Goal: Check status: Check status

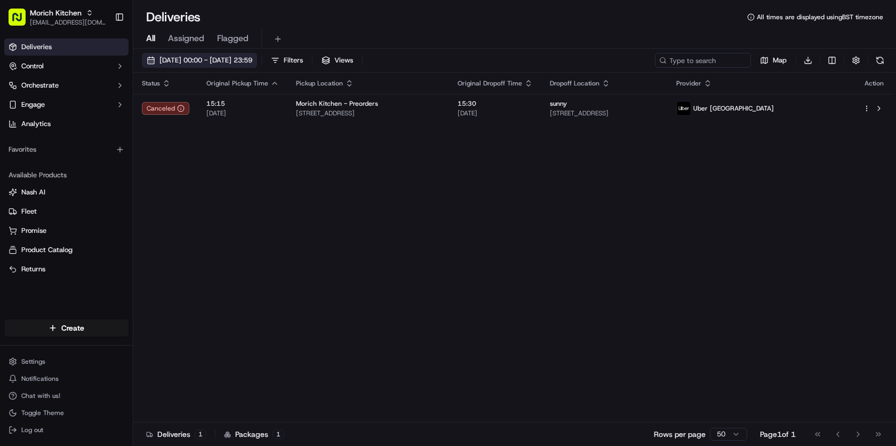
click at [206, 55] on span "[DATE] 00:00 - [DATE] 23:59" at bounding box center [206, 60] width 93 height 10
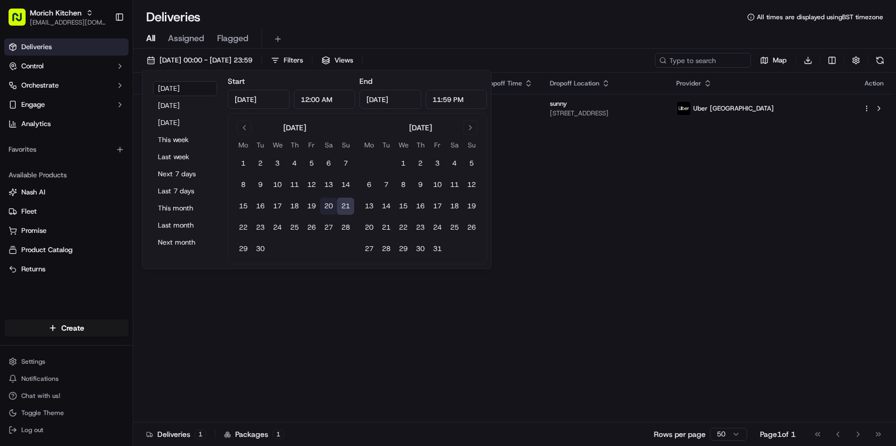
click at [332, 203] on button "20" at bounding box center [328, 205] width 17 height 17
type input "Sep 20, 2025"
click at [332, 203] on button "20" at bounding box center [328, 205] width 17 height 17
click at [622, 224] on div "Status Original Pickup Time Pickup Location Original Dropoff Time Dropoff Locat…" at bounding box center [513, 248] width 761 height 350
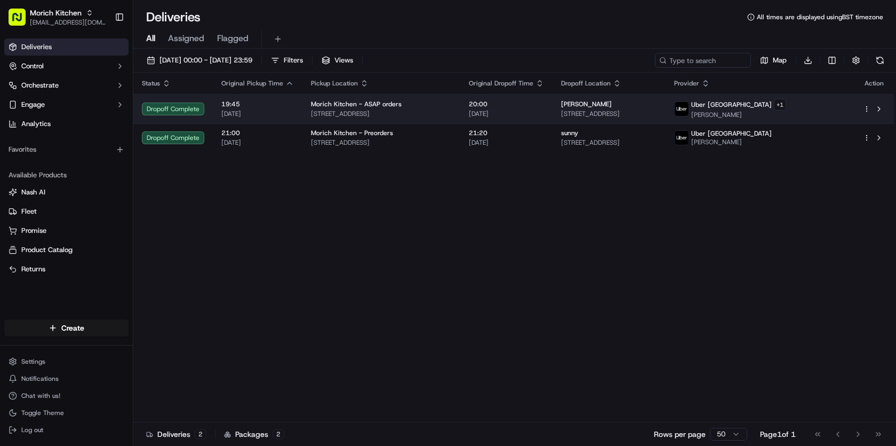
click at [640, 112] on span "11, 1/3 W Richmond St, Edinburgh EH8 9EF, UK" at bounding box center [609, 113] width 96 height 9
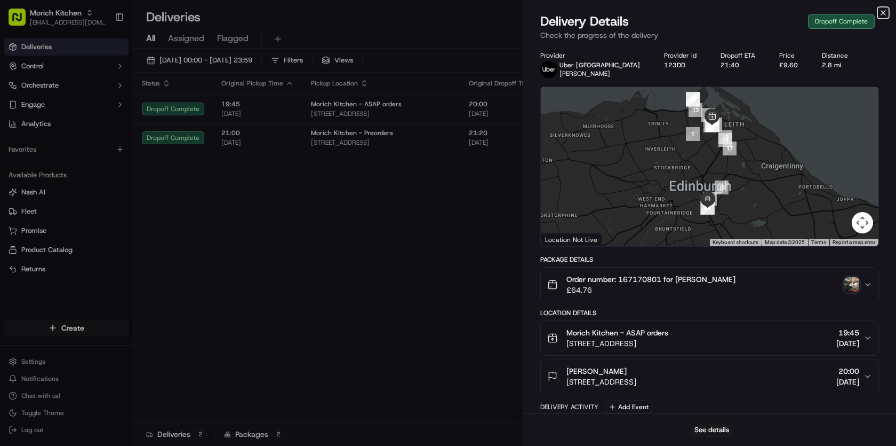
click at [885, 13] on icon "button" at bounding box center [884, 13] width 4 height 4
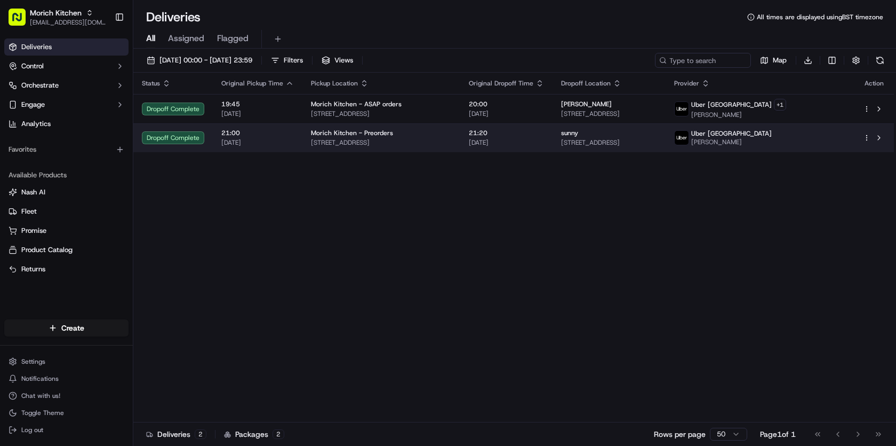
click at [772, 139] on span "AHMED A." at bounding box center [732, 142] width 81 height 9
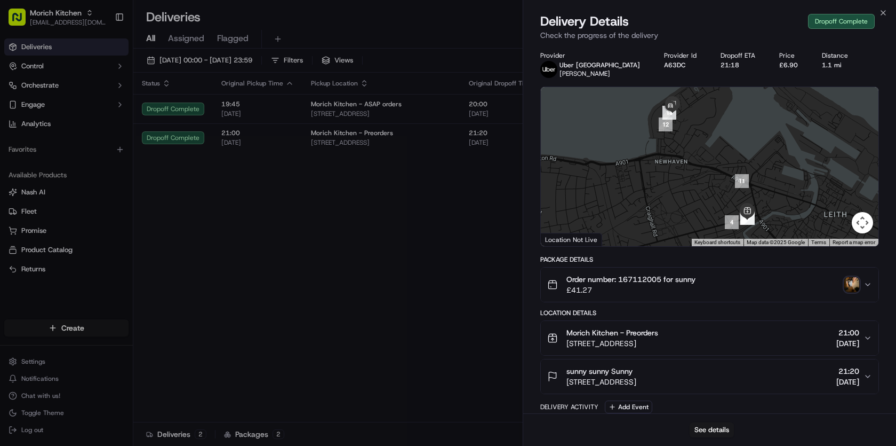
click at [894, 45] on div "Provider Uber UK AHMED A. Provider Id A63DC Dropoff ETA 21:18 Price £6.90 Dista…" at bounding box center [709, 364] width 373 height 639
click at [886, 13] on icon "button" at bounding box center [883, 13] width 9 height 9
